Goal: Task Accomplishment & Management: Manage account settings

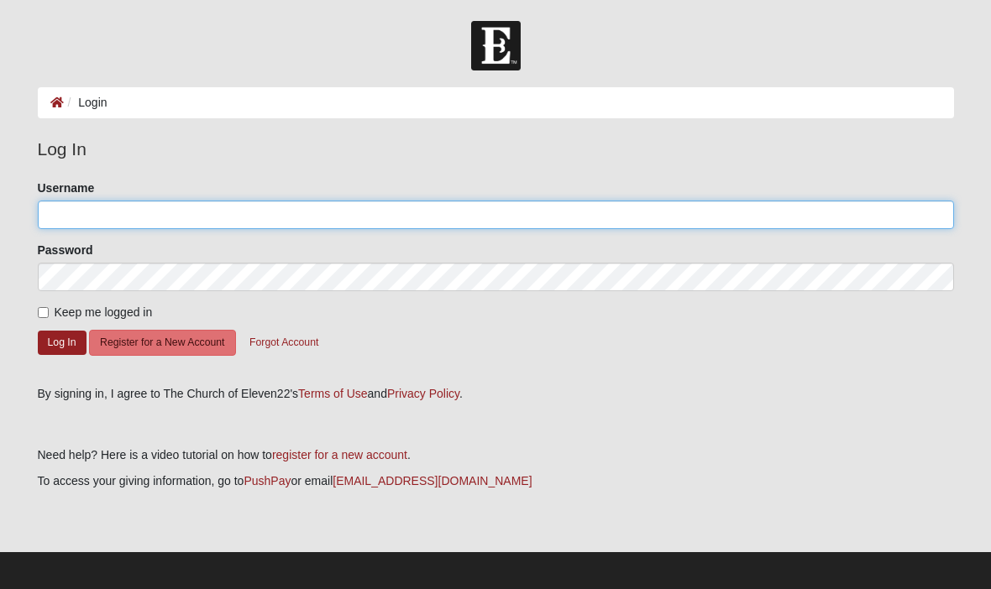
click at [75, 214] on input "Username" at bounding box center [496, 215] width 916 height 29
type input "Kacuyler"
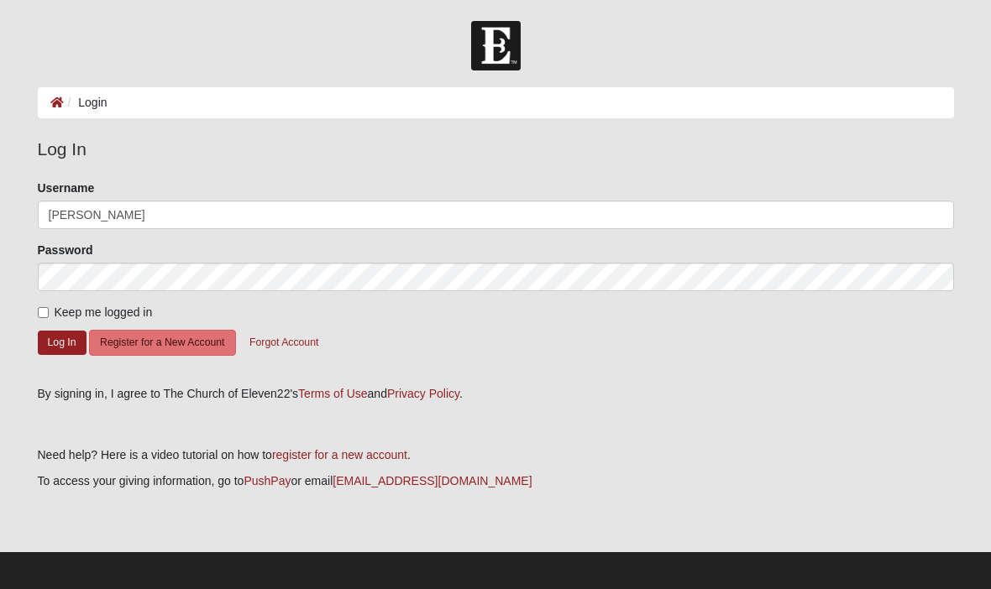
click at [61, 342] on button "Log In" at bounding box center [62, 343] width 49 height 24
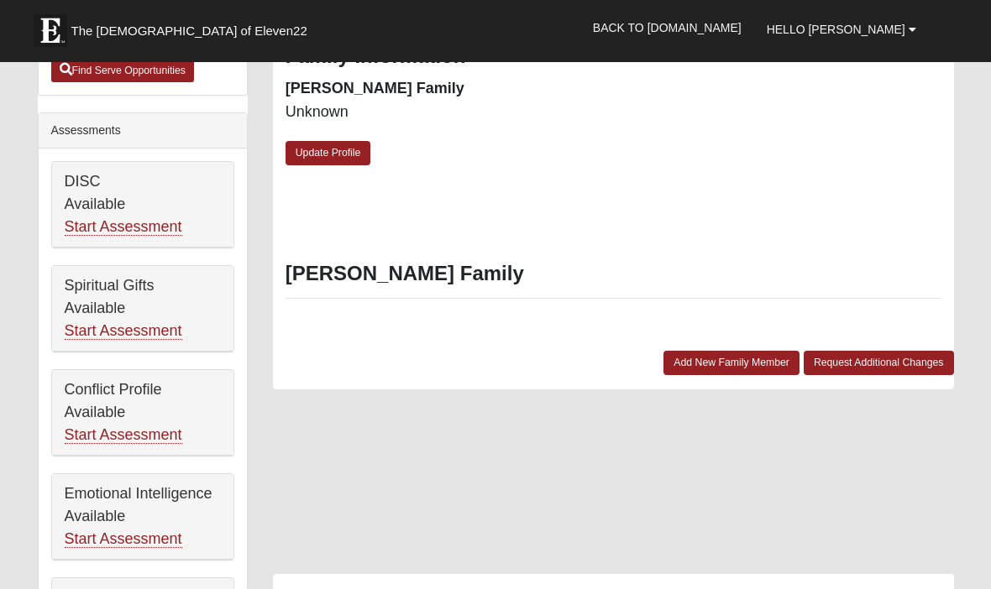
scroll to position [632, 0]
click at [885, 521] on div at bounding box center [613, 490] width 681 height 168
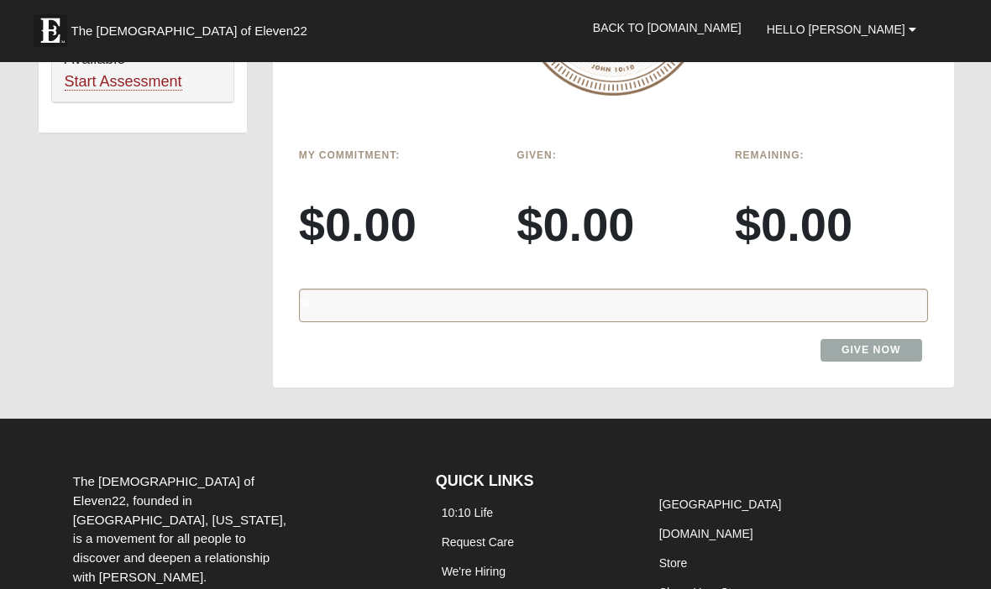
scroll to position [1321, 0]
click at [857, 339] on link "Give Now" at bounding box center [871, 350] width 102 height 23
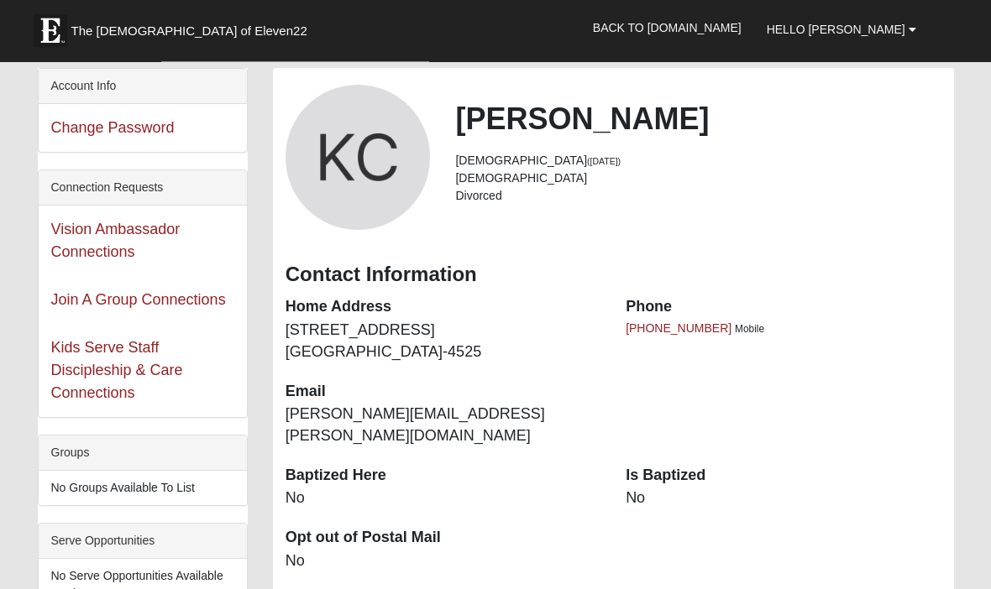
scroll to position [74, 0]
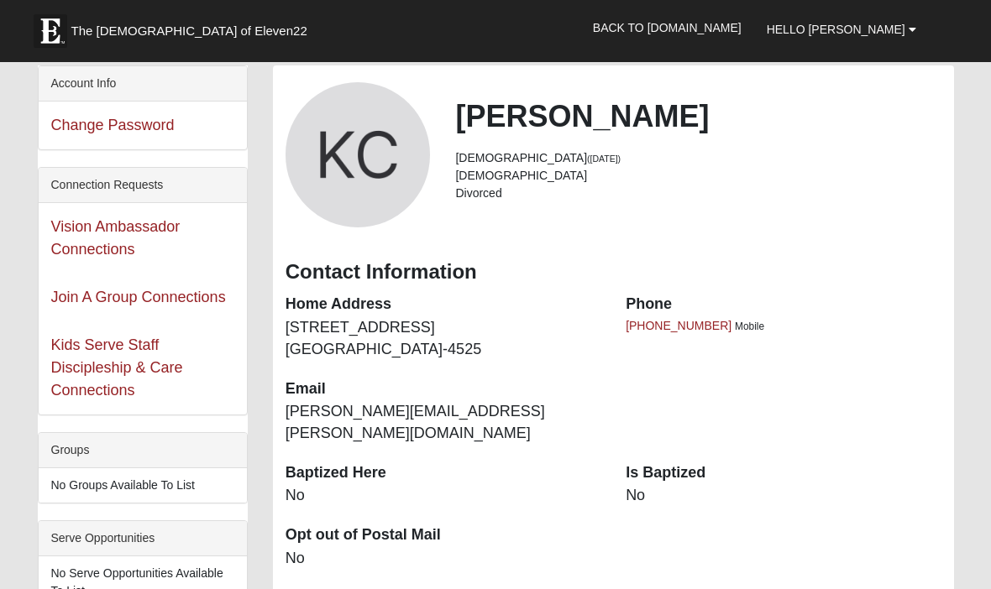
click at [109, 234] on link "Vision Ambassador Connections" at bounding box center [115, 237] width 129 height 39
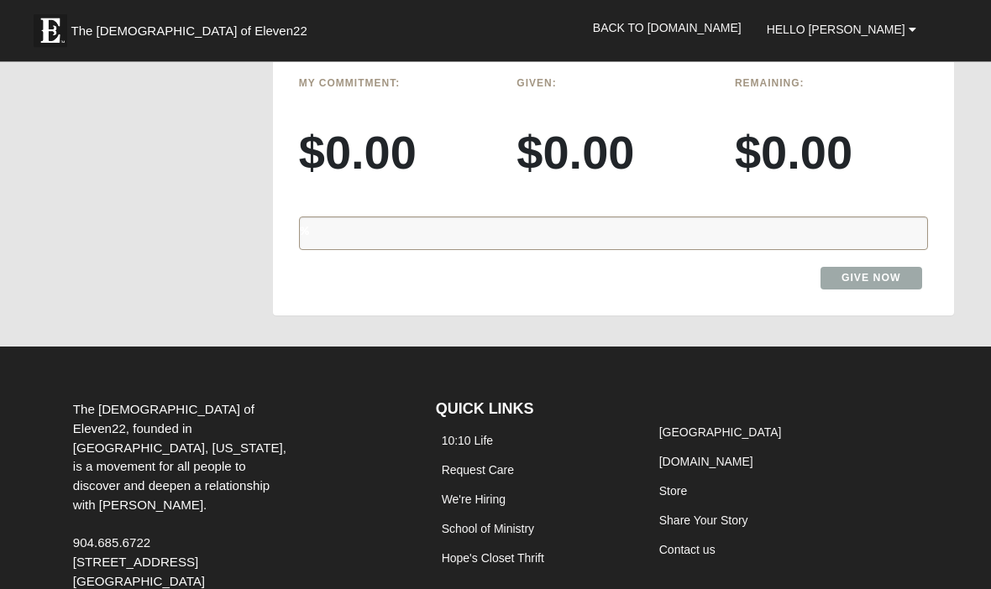
scroll to position [1399, 0]
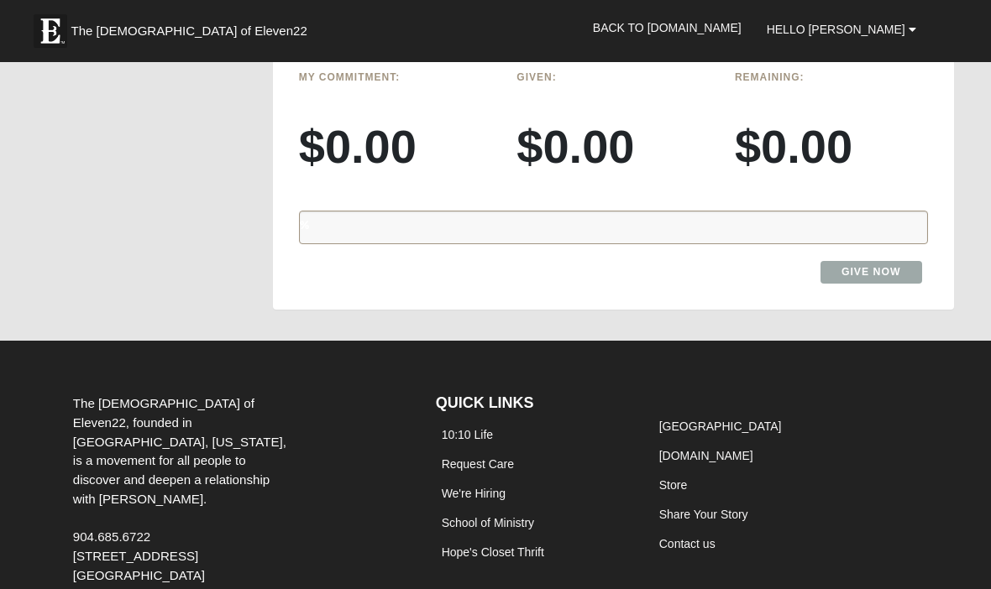
click at [868, 261] on link "Give Now" at bounding box center [871, 272] width 102 height 23
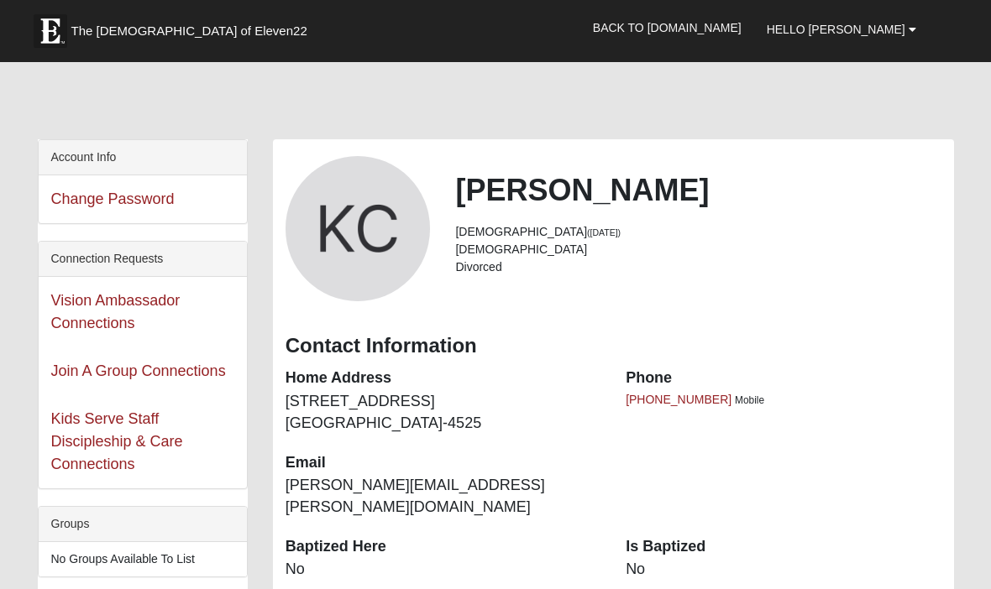
click at [870, 30] on span "Hello [PERSON_NAME]" at bounding box center [836, 29] width 139 height 13
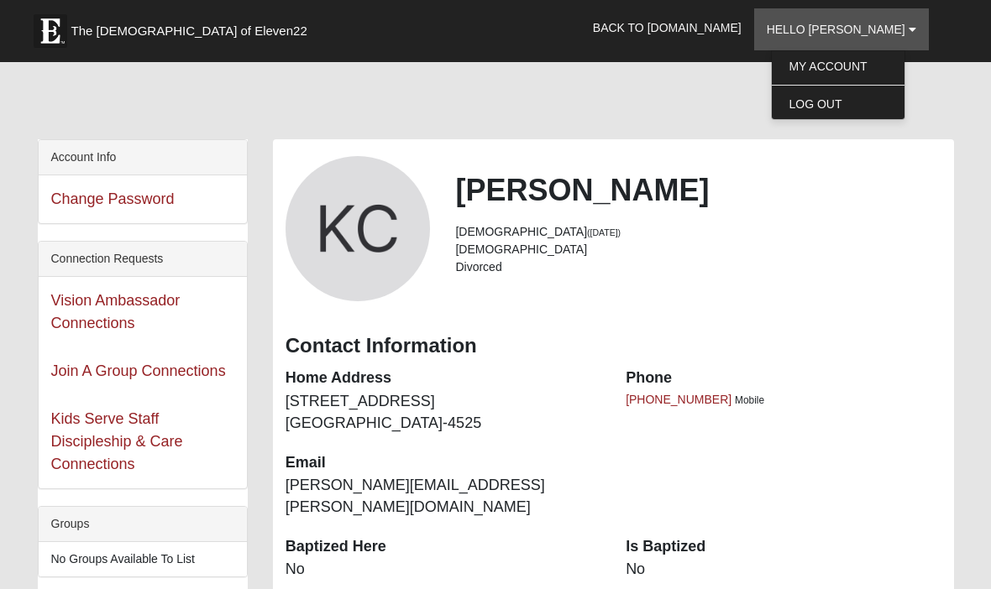
click at [859, 66] on link "My Account" at bounding box center [838, 66] width 133 height 22
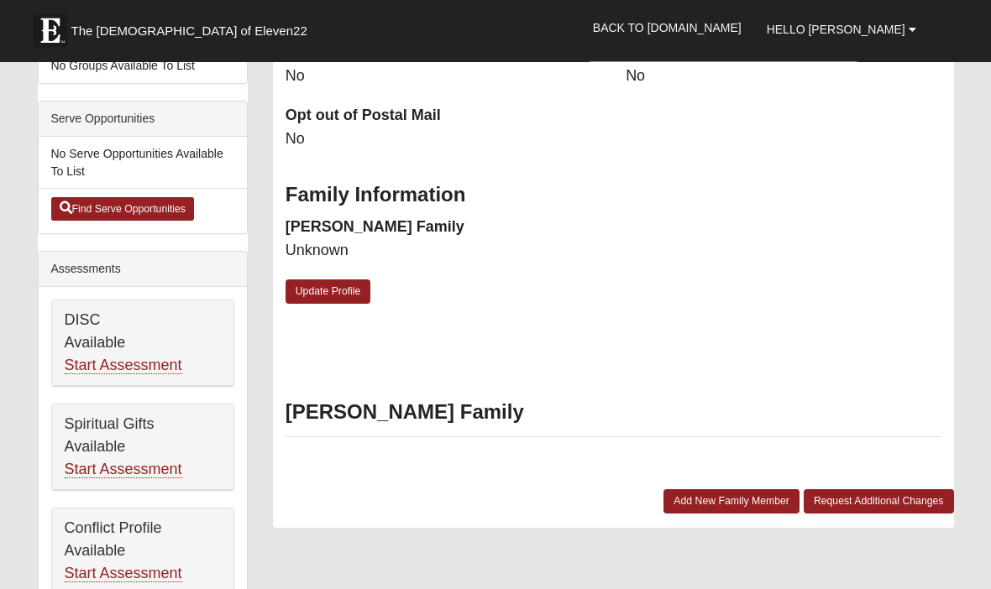
scroll to position [494, 0]
click at [871, 490] on link "Request Additional Changes" at bounding box center [879, 502] width 150 height 24
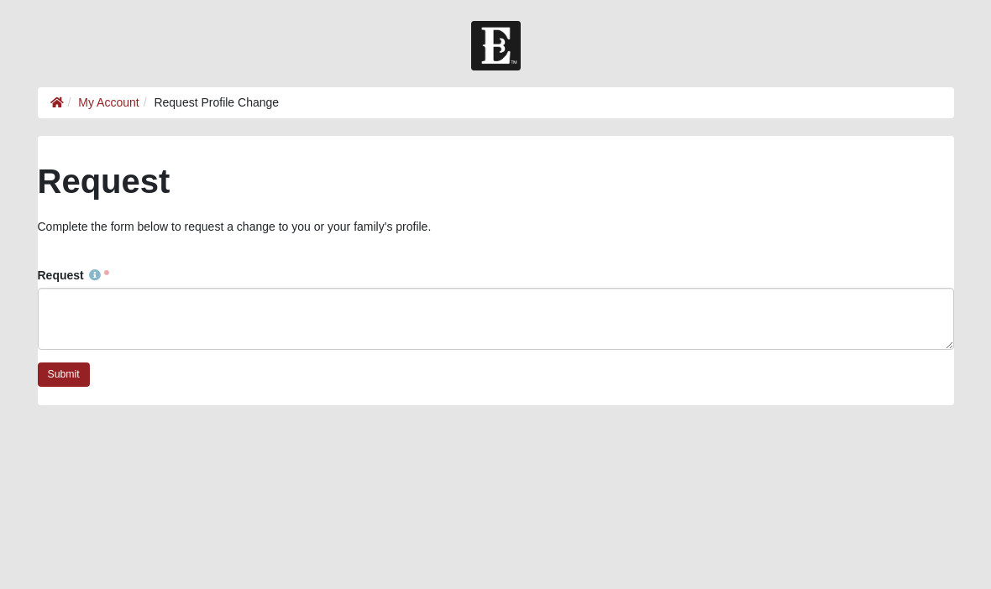
click at [115, 101] on link "My Account" at bounding box center [108, 102] width 60 height 13
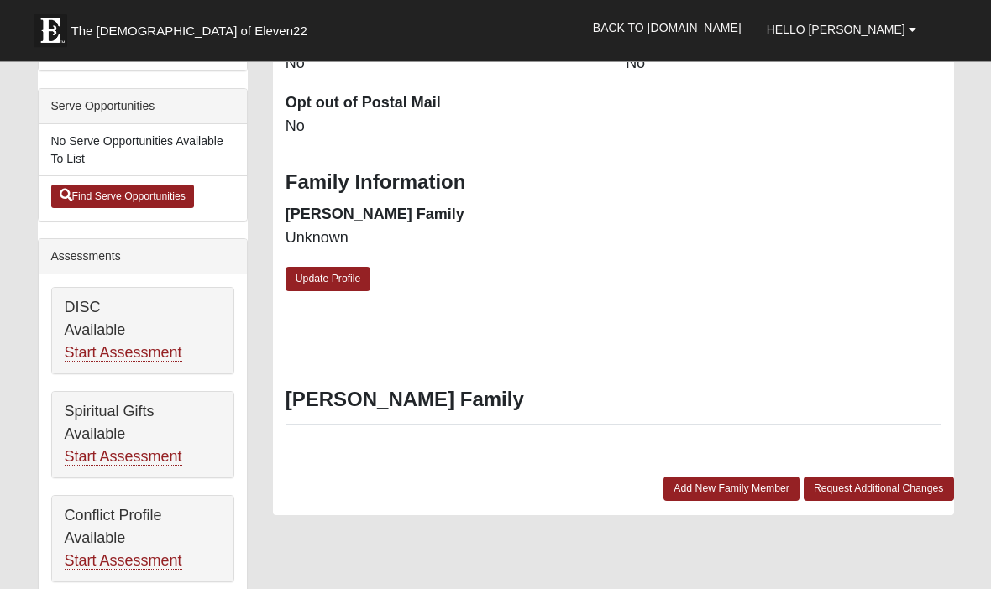
scroll to position [488, 0]
